Goal: Task Accomplishment & Management: Use online tool/utility

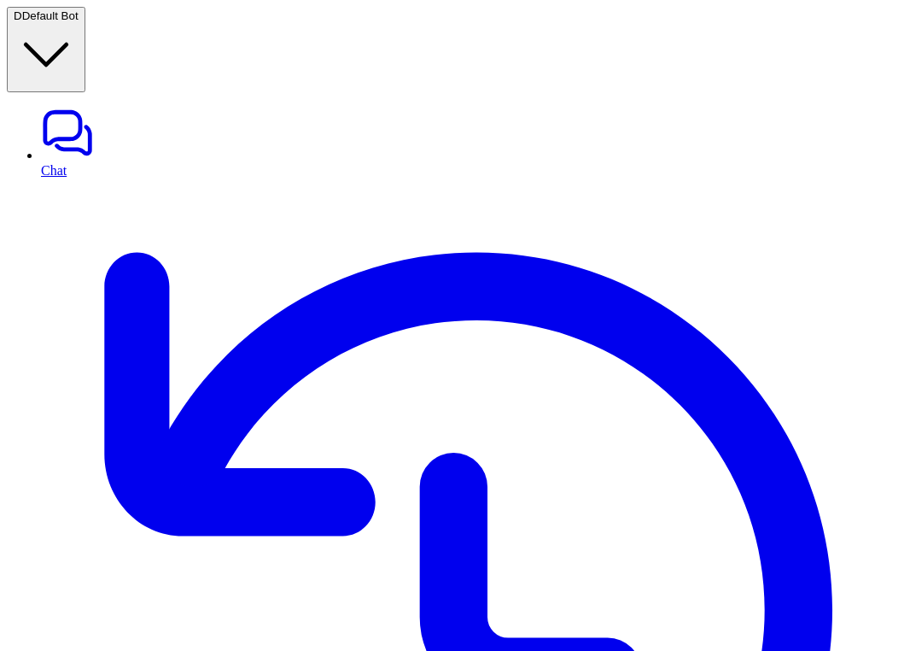
scroll to position [1175, 0]
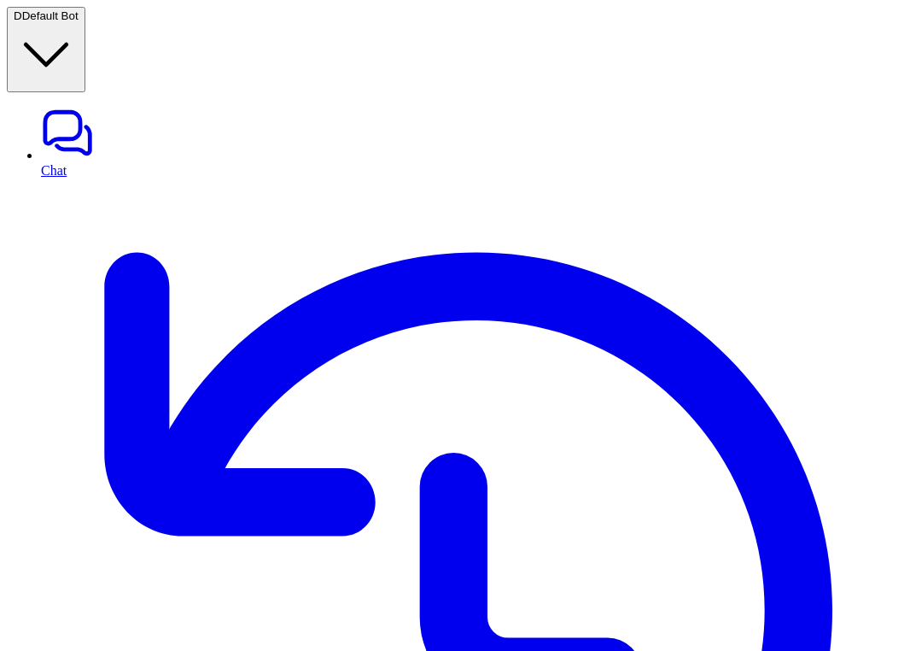
copy p "shopify_add_to_cart"
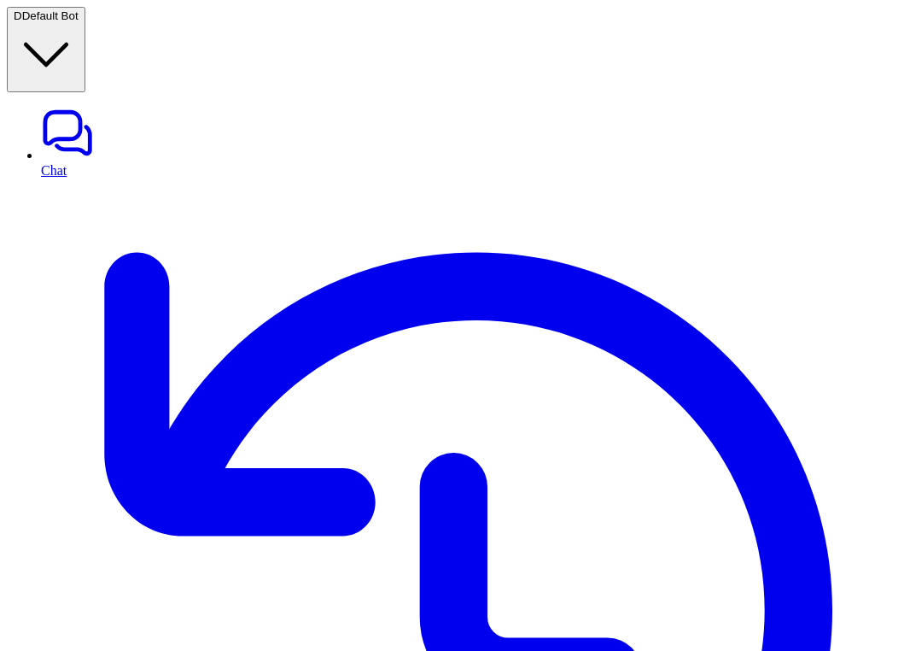
copy p "shopify_add_to_cart"
drag, startPoint x: 823, startPoint y: 268, endPoint x: 719, endPoint y: 269, distance: 104.2
copy p "Shopify Carousel"
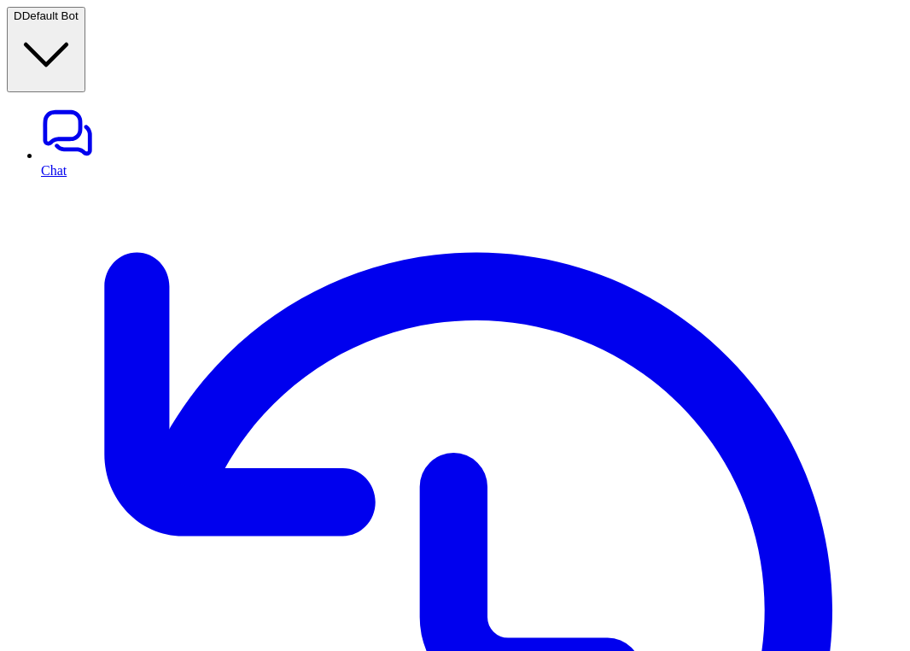
copy p "shopify_add_to_cart"
